Goal: Task Accomplishment & Management: Use online tool/utility

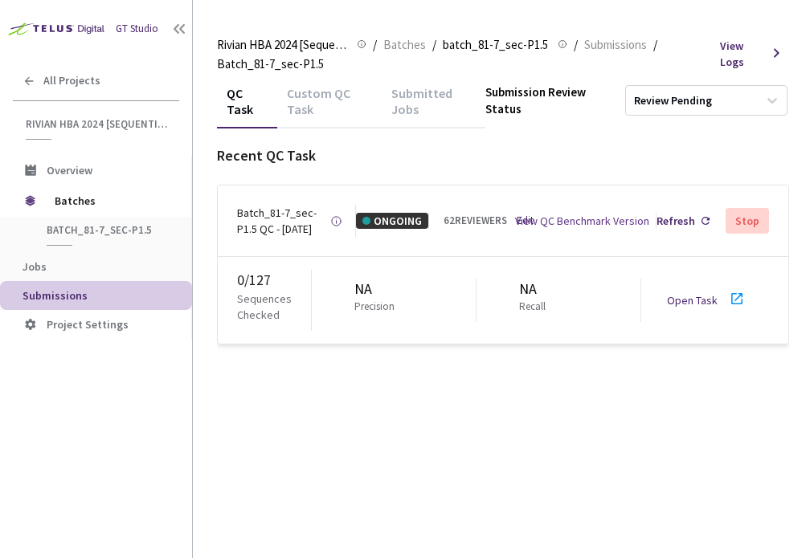
click at [684, 308] on link "Open Task" at bounding box center [692, 300] width 51 height 14
click at [302, 221] on div "Batch_81-7_sec-P1.5 QC - [DATE]" at bounding box center [283, 221] width 93 height 32
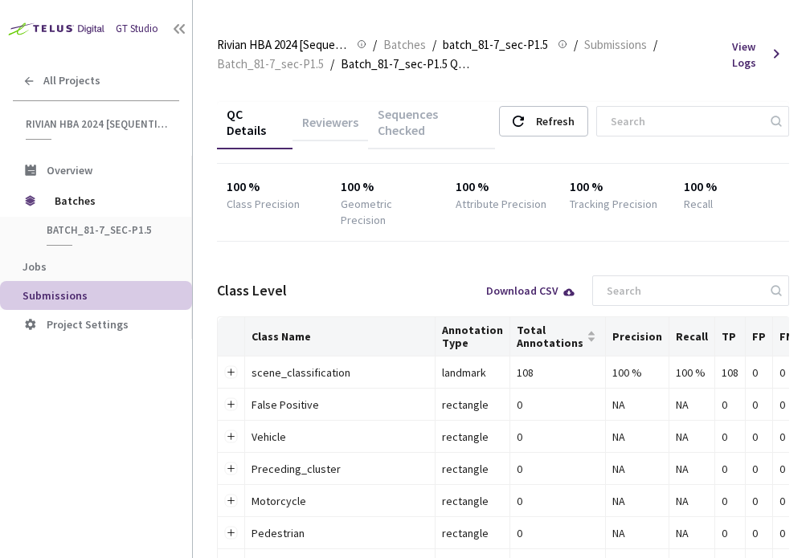
click at [337, 125] on div "Reviewers" at bounding box center [330, 127] width 76 height 27
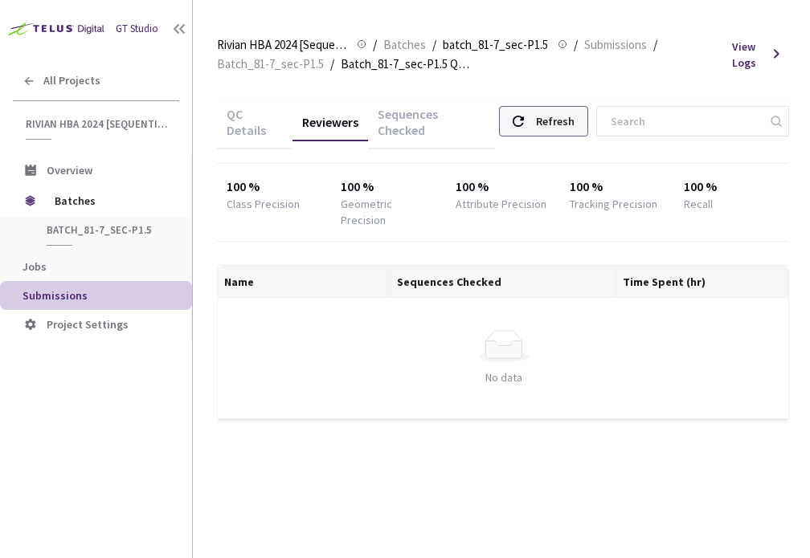
click at [559, 130] on div "Refresh" at bounding box center [555, 121] width 39 height 29
click at [563, 121] on div "Refresh" at bounding box center [555, 121] width 39 height 29
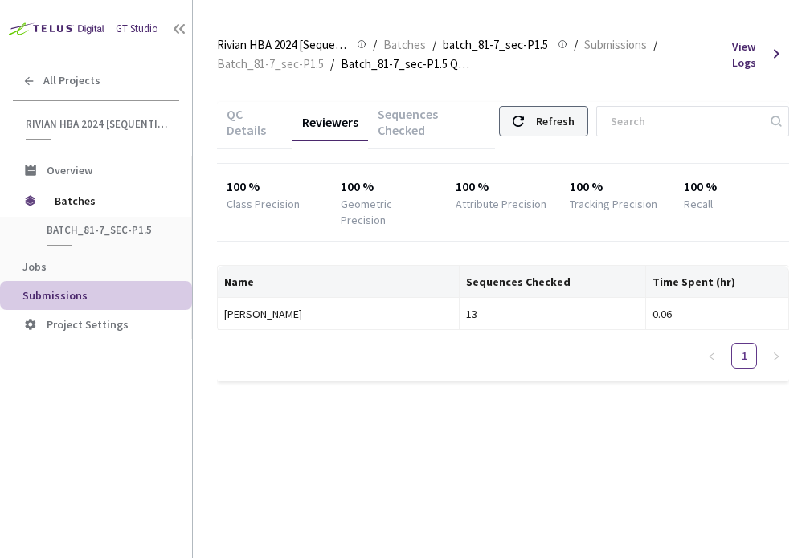
click at [574, 125] on div "Refresh" at bounding box center [555, 121] width 39 height 29
click at [558, 119] on div "Refresh" at bounding box center [555, 121] width 39 height 29
click at [565, 112] on div "Refresh" at bounding box center [555, 121] width 39 height 29
click at [564, 125] on div "Refresh" at bounding box center [555, 121] width 39 height 29
click at [557, 124] on div "Refresh" at bounding box center [555, 121] width 39 height 29
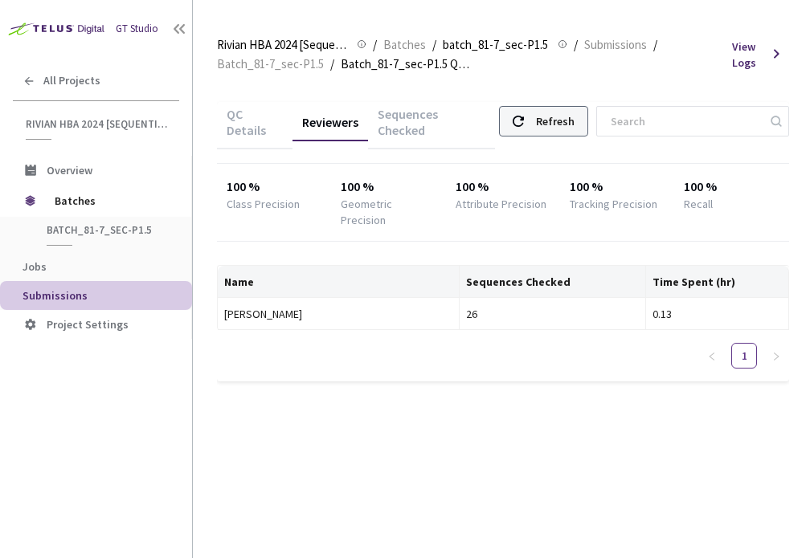
click at [562, 120] on div "Refresh" at bounding box center [555, 121] width 39 height 29
